Goal: Information Seeking & Learning: Find specific fact

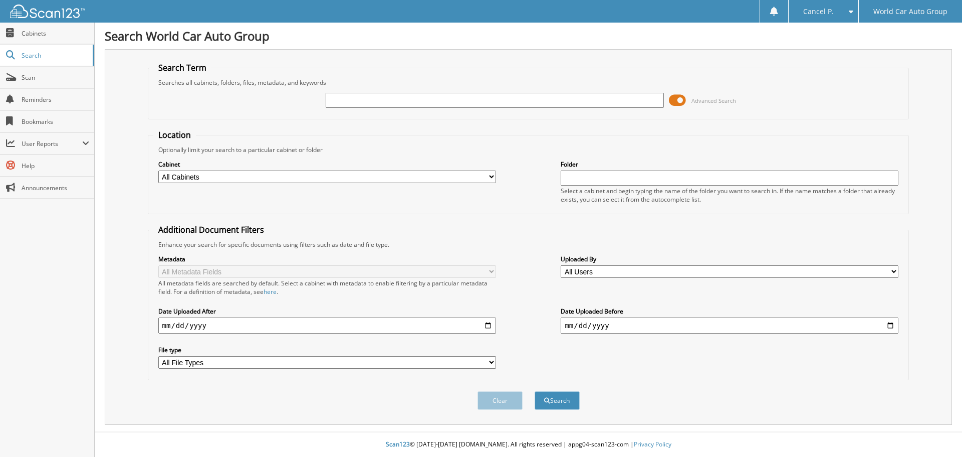
drag, startPoint x: 395, startPoint y: 90, endPoint x: 398, endPoint y: 100, distance: 9.8
click at [395, 98] on div "Advanced Search" at bounding box center [528, 100] width 751 height 27
drag, startPoint x: 408, startPoint y: 104, endPoint x: 421, endPoint y: 102, distance: 13.2
click at [409, 105] on input "text" at bounding box center [495, 100] width 338 height 15
type input "416648"
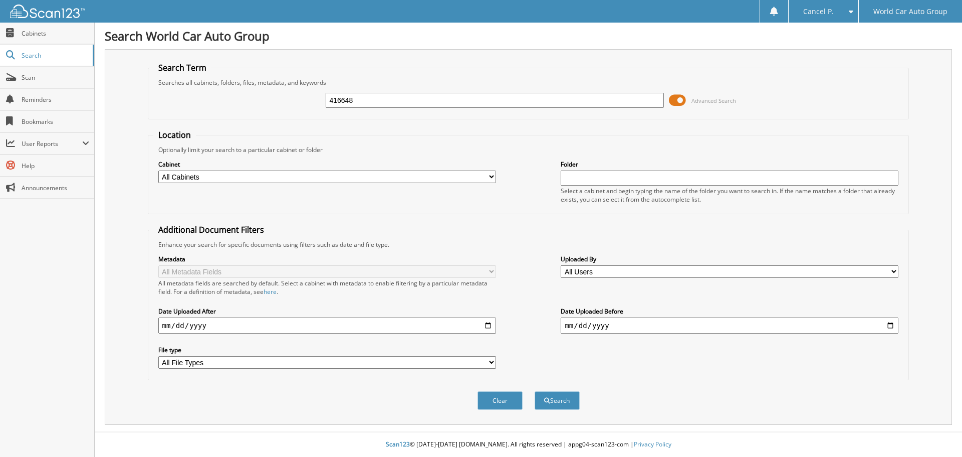
click at [535, 391] on button "Search" at bounding box center [557, 400] width 45 height 19
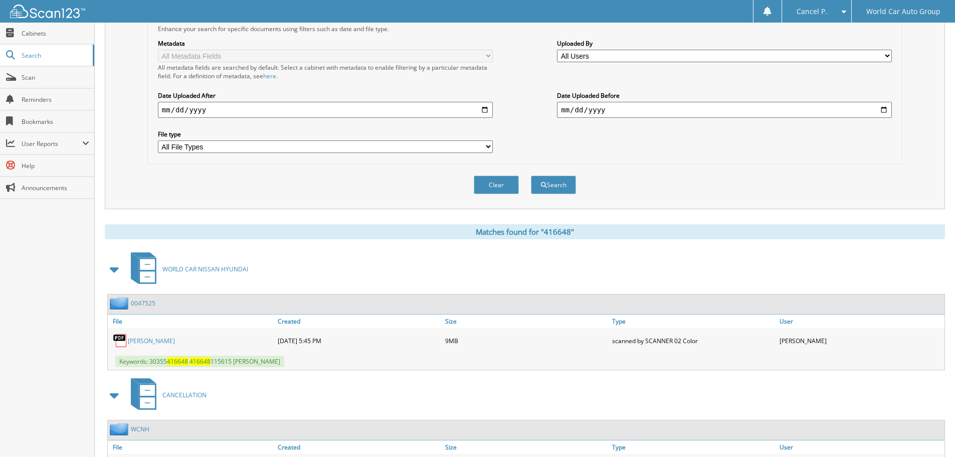
scroll to position [285, 0]
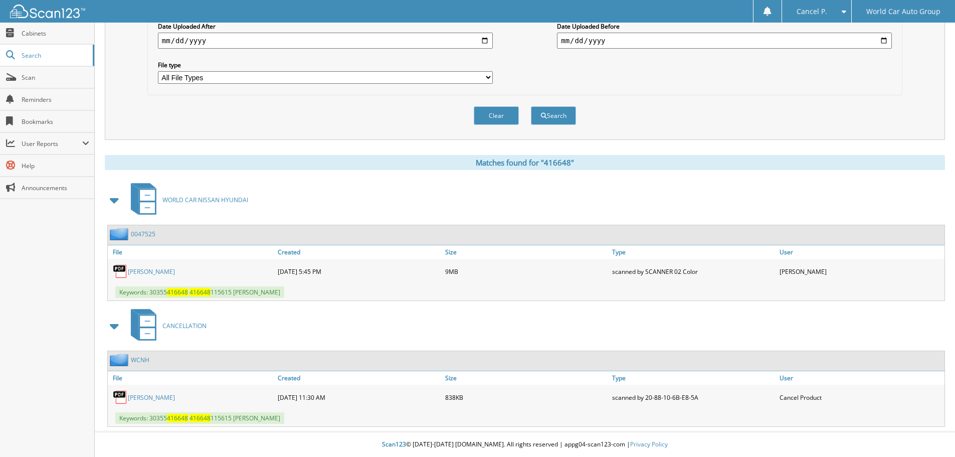
click at [175, 394] on link "[PERSON_NAME]" at bounding box center [151, 397] width 47 height 9
